Goal: Information Seeking & Learning: Learn about a topic

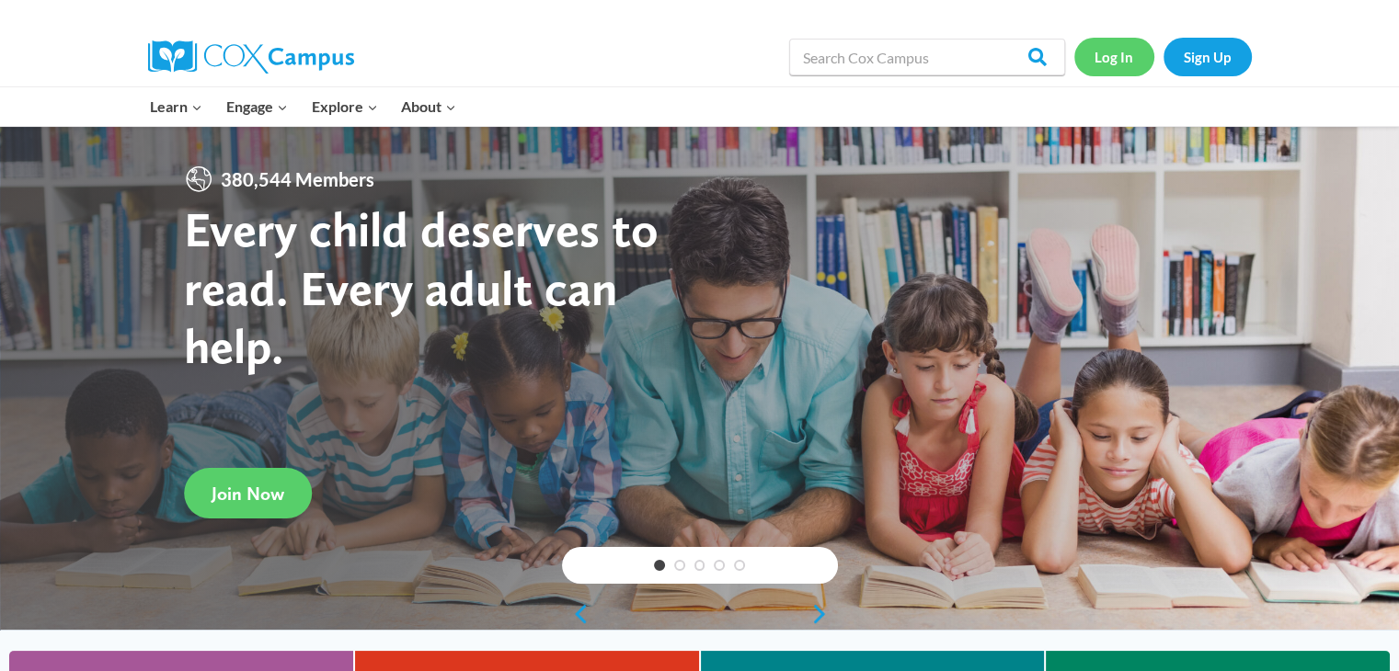
click at [1111, 55] on link "Log In" at bounding box center [1114, 57] width 80 height 38
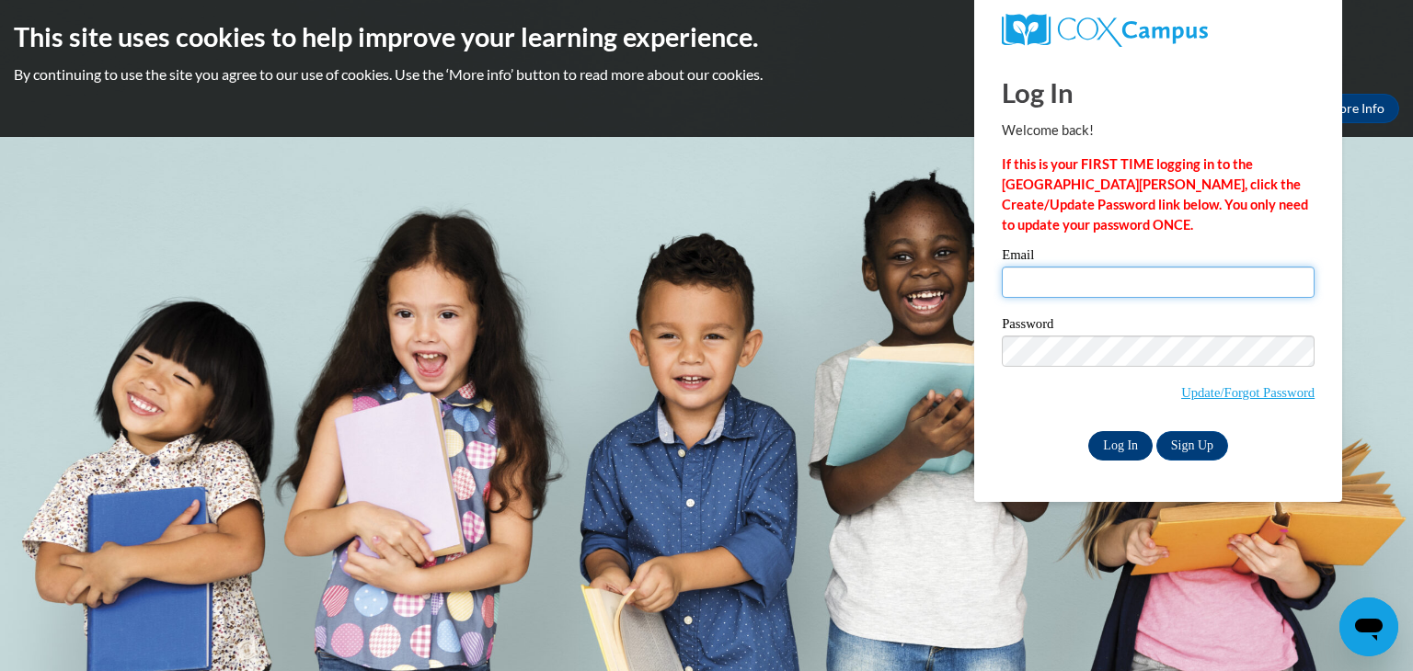
type input "erlord@gmail.com"
click at [1107, 452] on input "Log In" at bounding box center [1120, 445] width 64 height 29
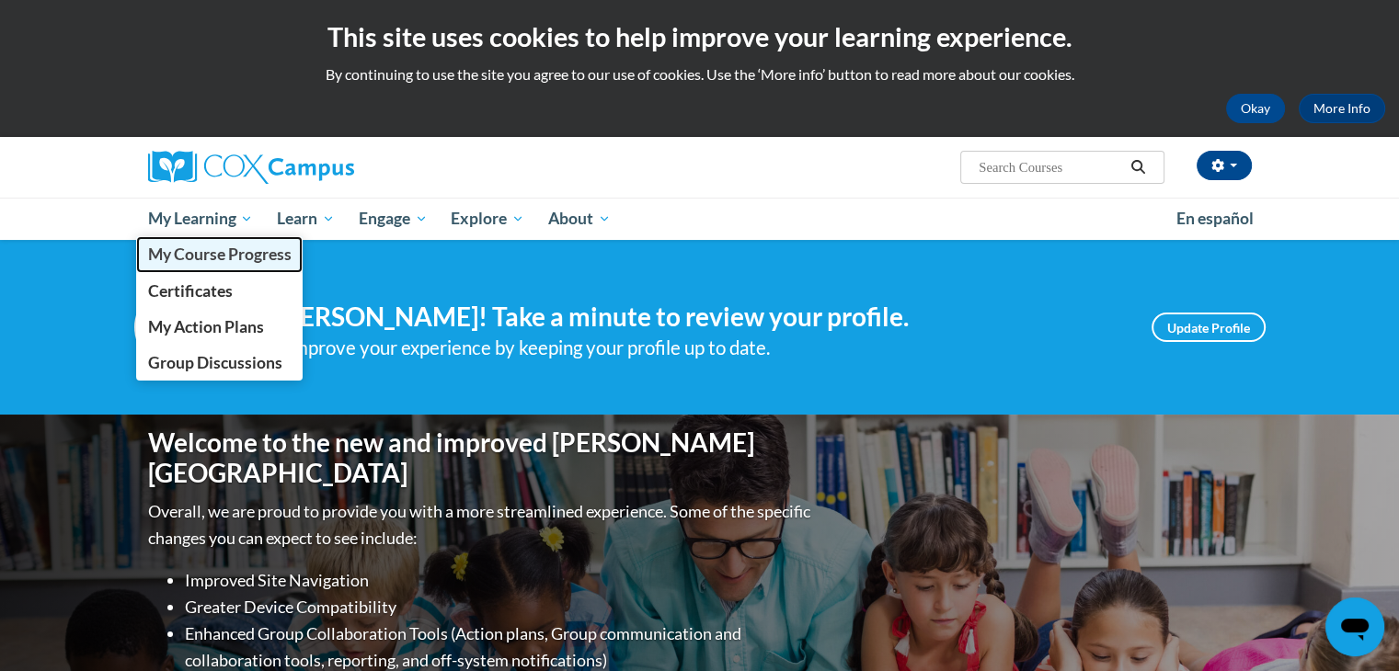
click at [224, 258] on span "My Course Progress" at bounding box center [218, 254] width 143 height 19
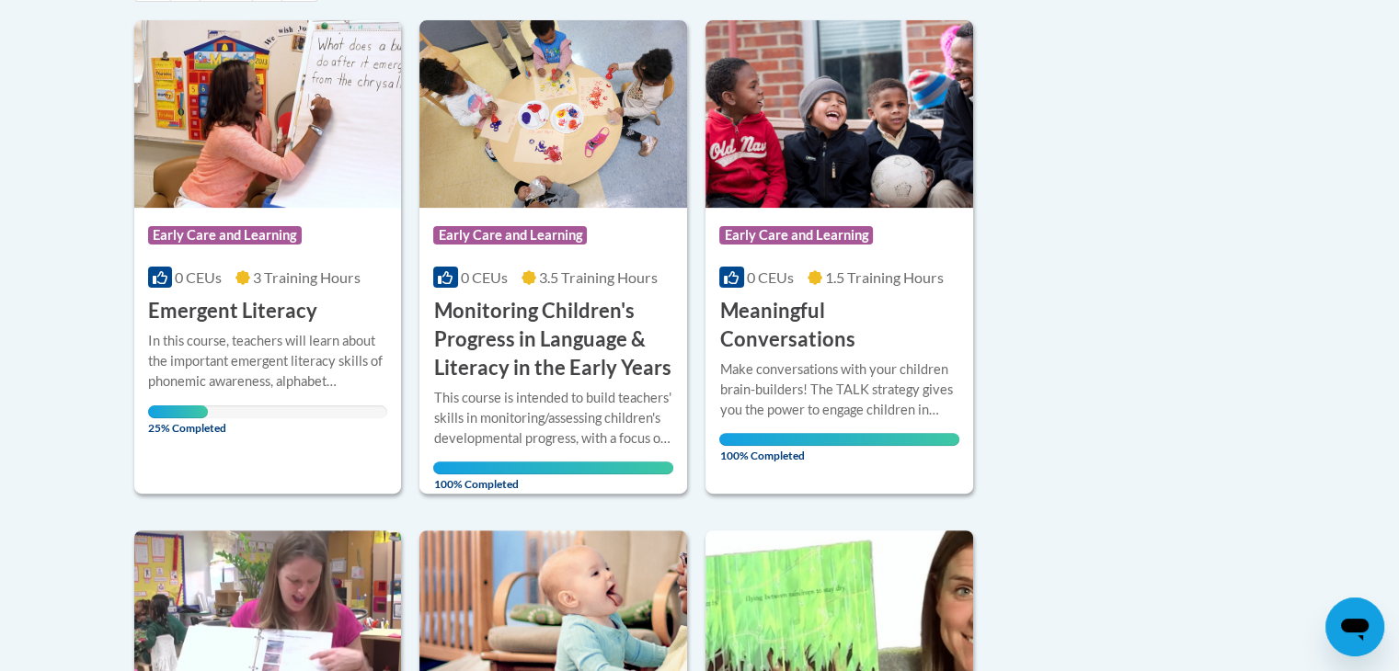
scroll to position [460, 0]
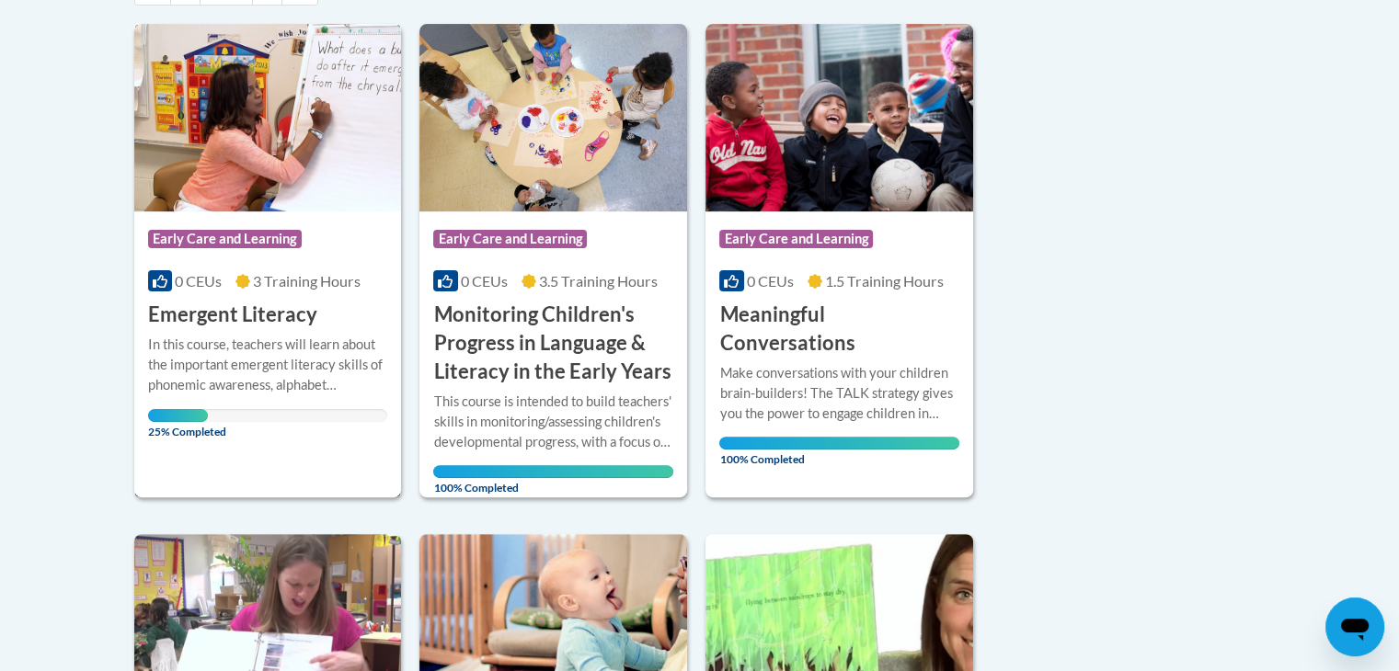
click at [346, 174] on img at bounding box center [268, 118] width 268 height 188
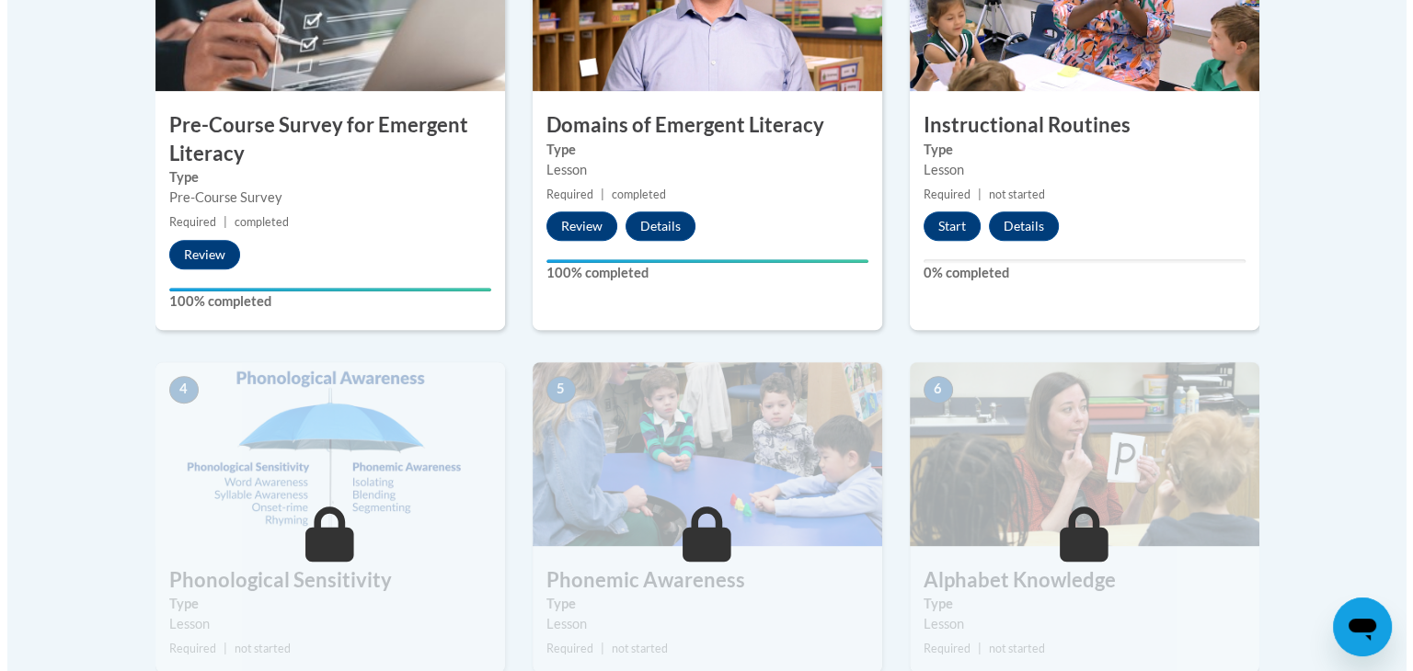
scroll to position [737, 0]
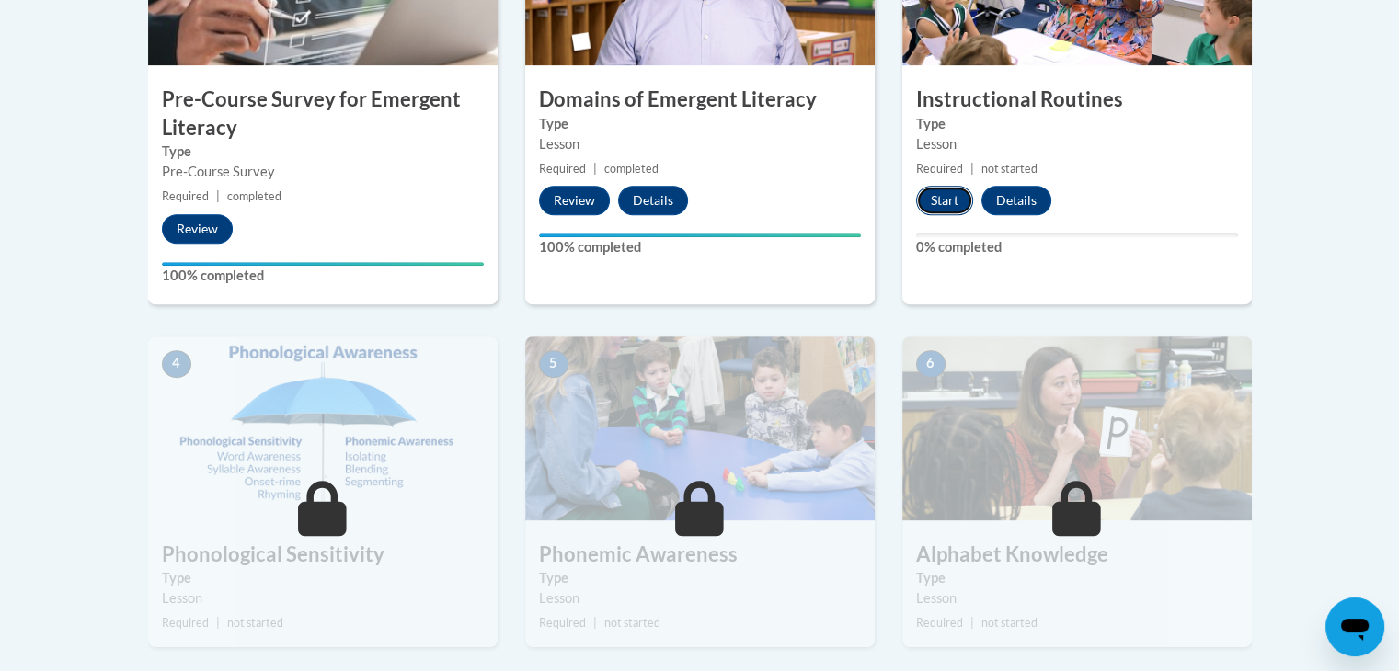
click at [957, 196] on button "Start" at bounding box center [944, 200] width 57 height 29
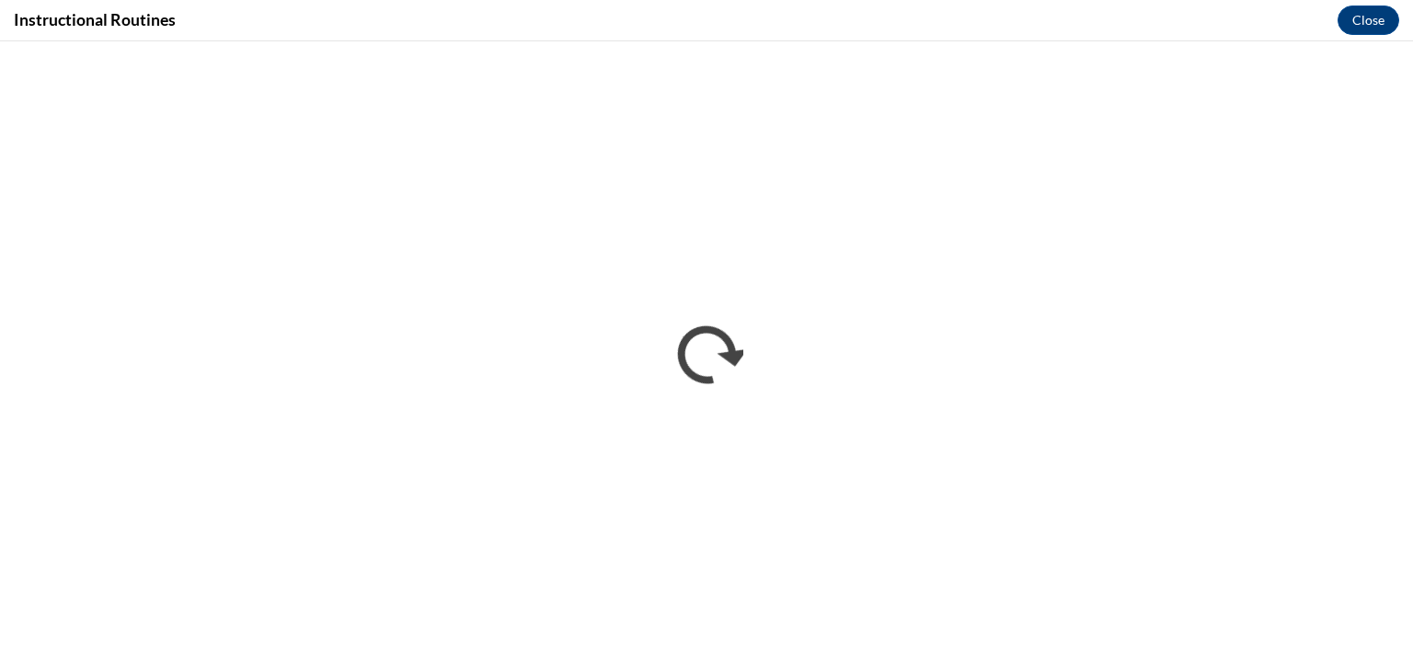
scroll to position [0, 0]
